Goal: Task Accomplishment & Management: Manage account settings

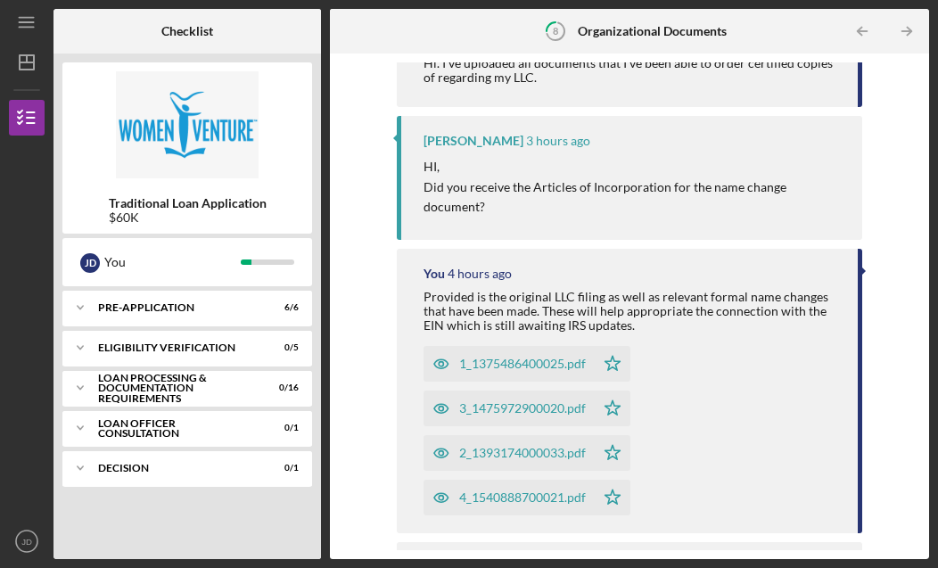
scroll to position [258, 0]
click at [439, 345] on icon "button" at bounding box center [442, 363] width 36 height 36
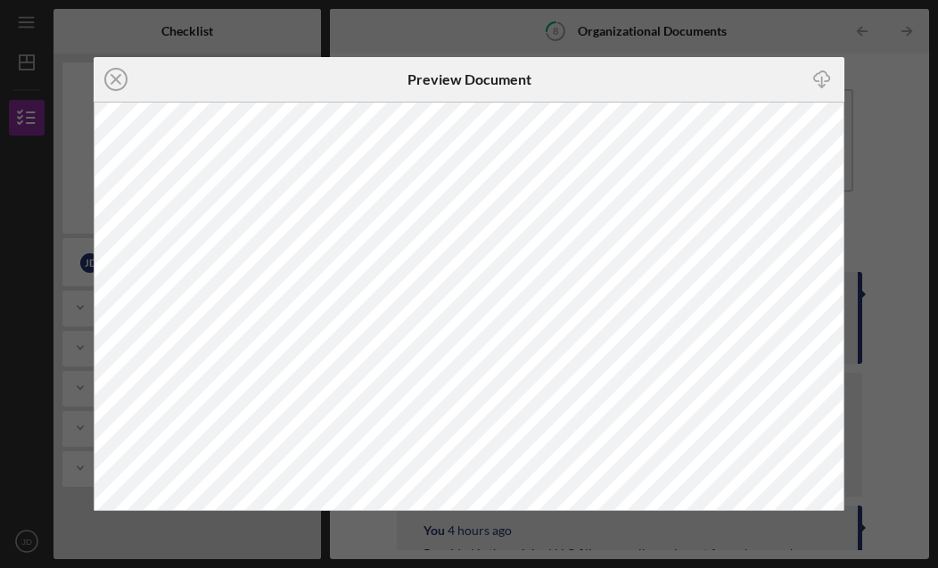
click at [114, 73] on icon "Icon/Close" at bounding box center [116, 79] width 45 height 45
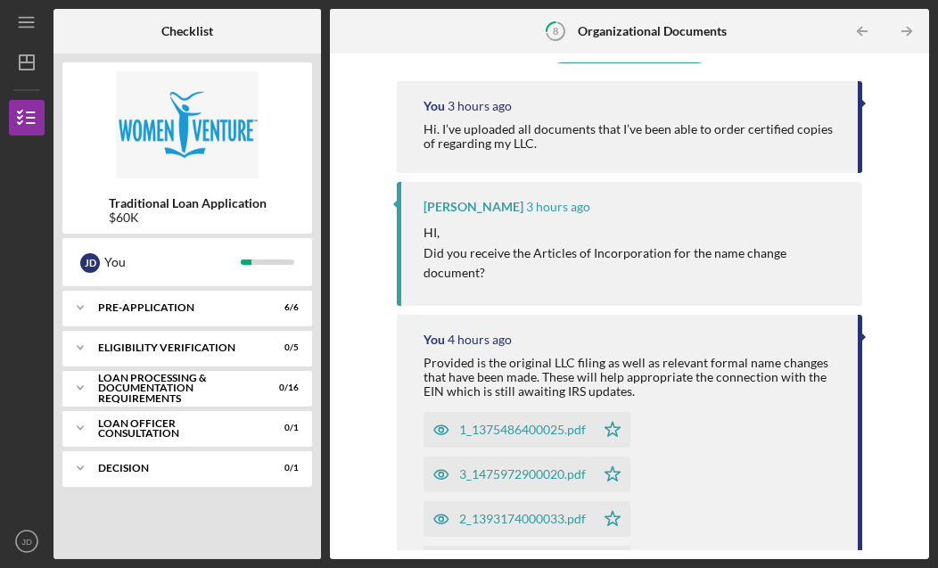
scroll to position [194, 0]
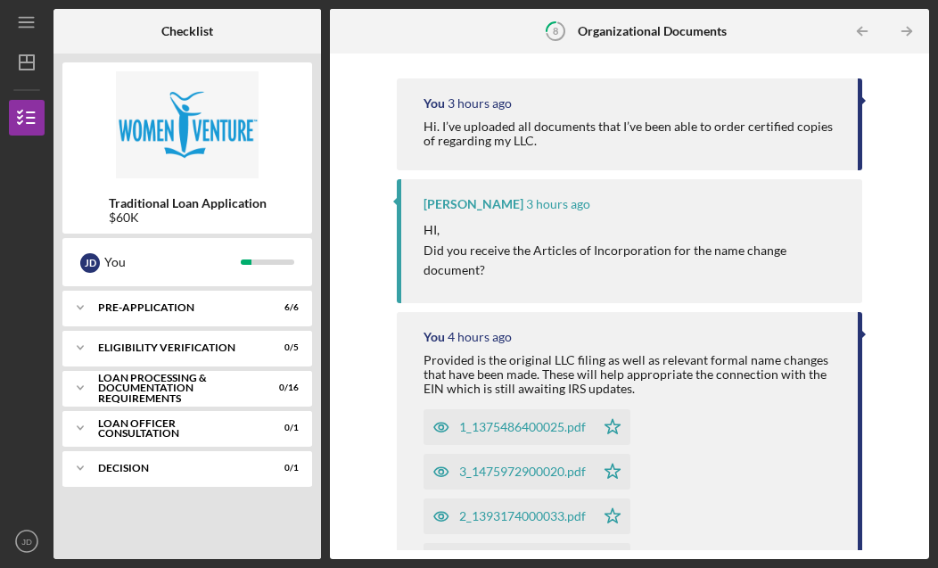
click at [440, 467] on icon "button" at bounding box center [441, 471] width 14 height 9
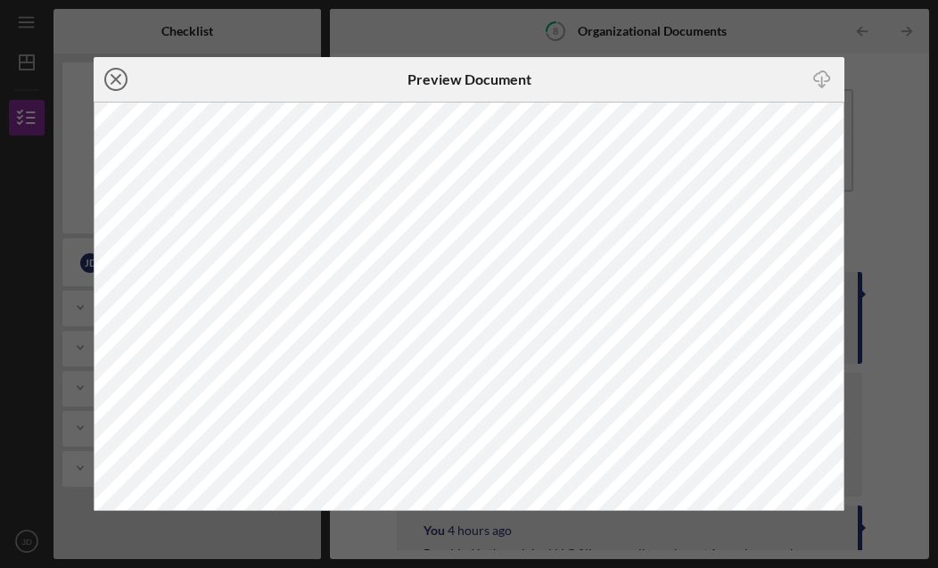
click at [115, 75] on icon "Icon/Close" at bounding box center [116, 79] width 45 height 45
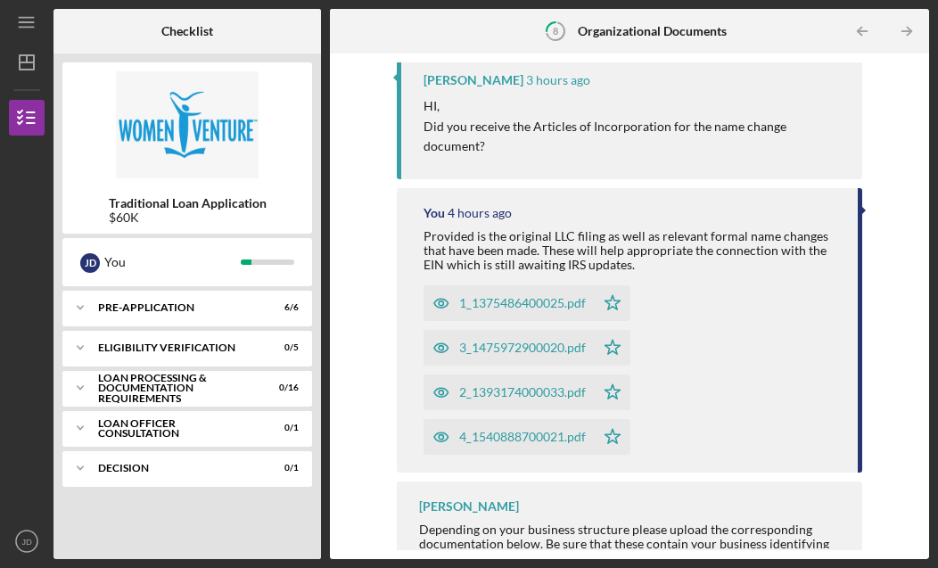
scroll to position [317, 0]
click at [434, 389] on icon "button" at bounding box center [441, 393] width 14 height 9
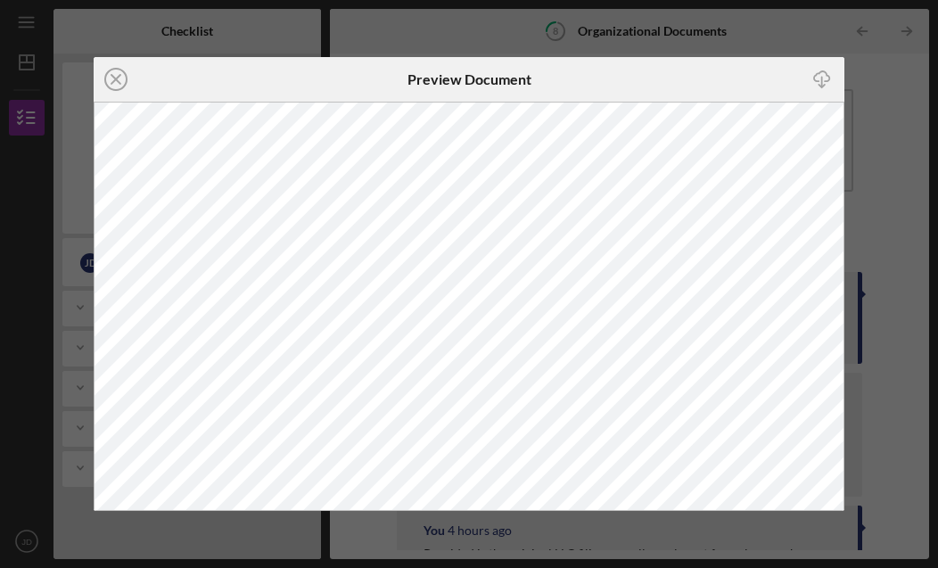
click at [118, 76] on icon "Icon/Close" at bounding box center [116, 79] width 45 height 45
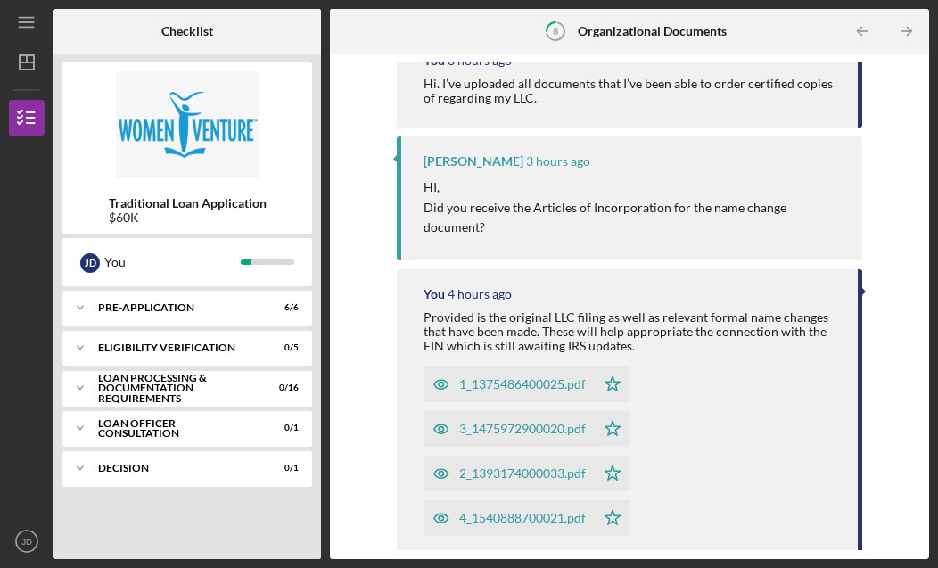
scroll to position [276, 0]
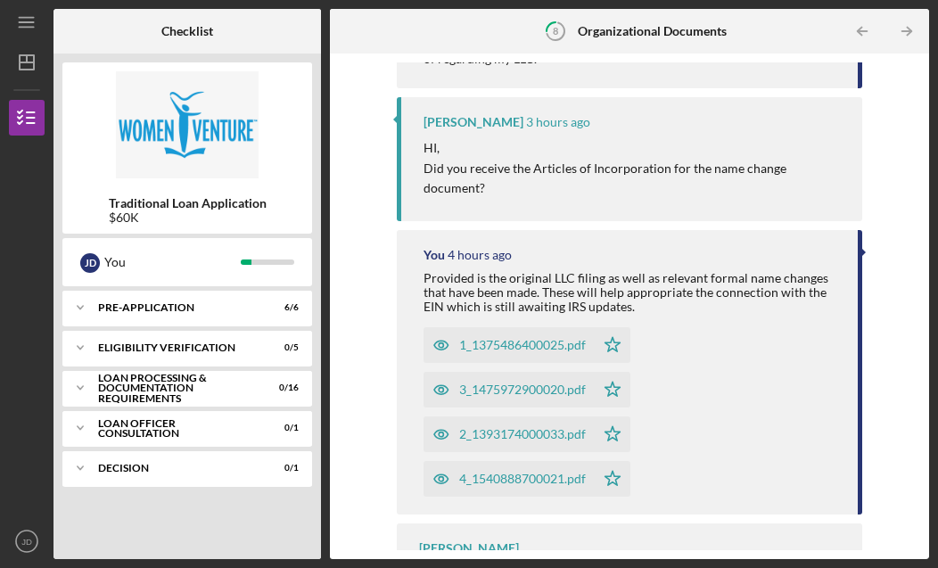
click at [438, 461] on icon "button" at bounding box center [442, 479] width 36 height 36
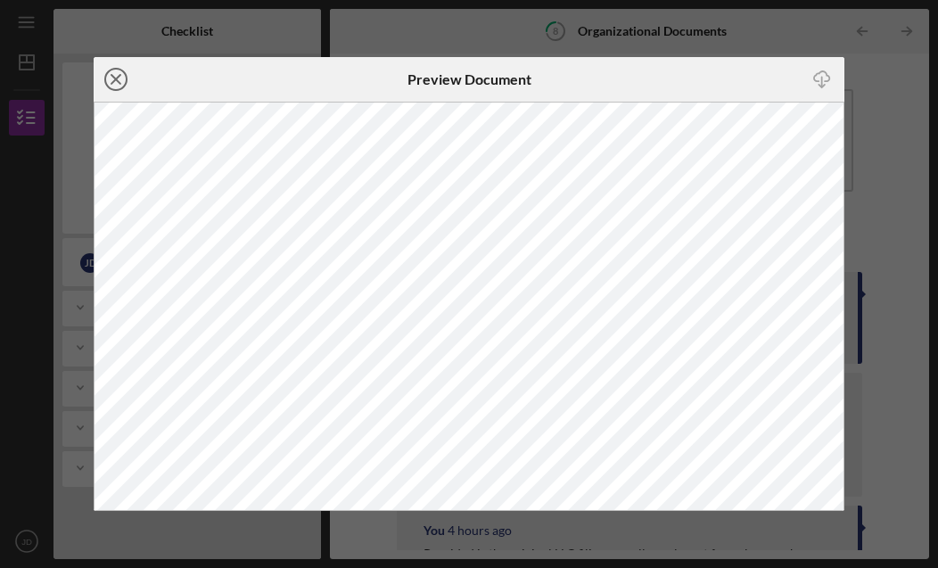
click at [106, 79] on circle at bounding box center [115, 79] width 21 height 21
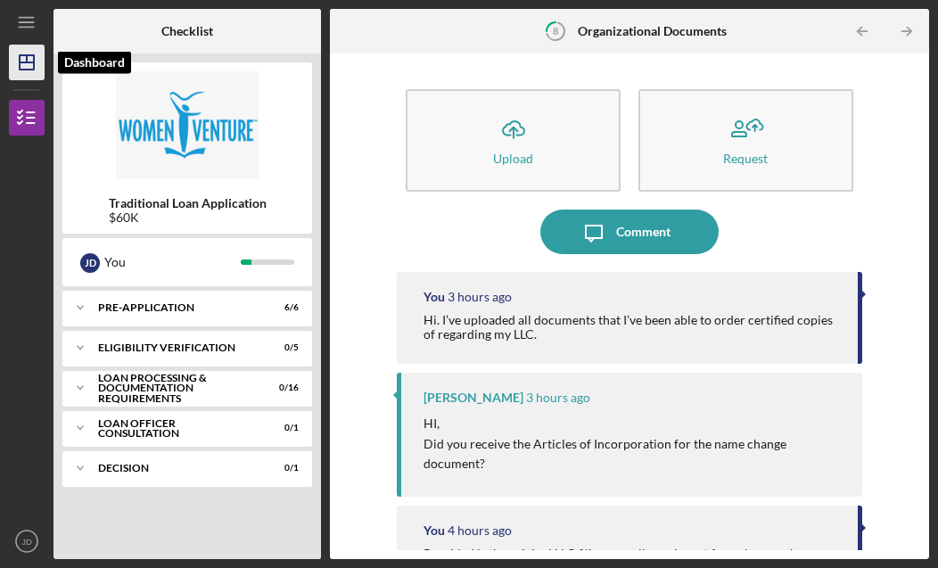
click at [20, 69] on polygon "button" at bounding box center [27, 62] width 14 height 14
